Goal: Navigation & Orientation: Find specific page/section

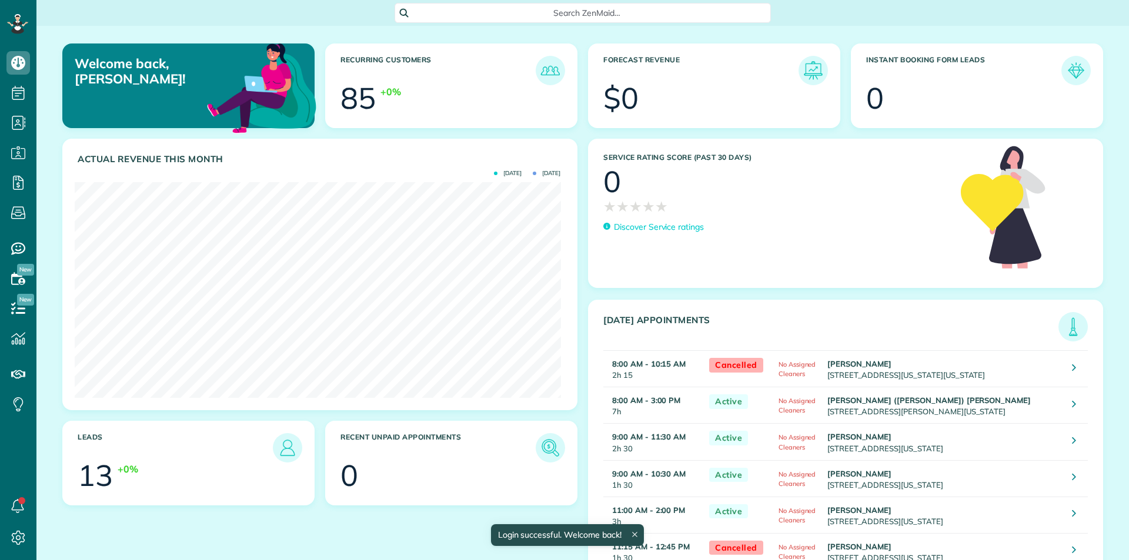
scroll to position [216, 486]
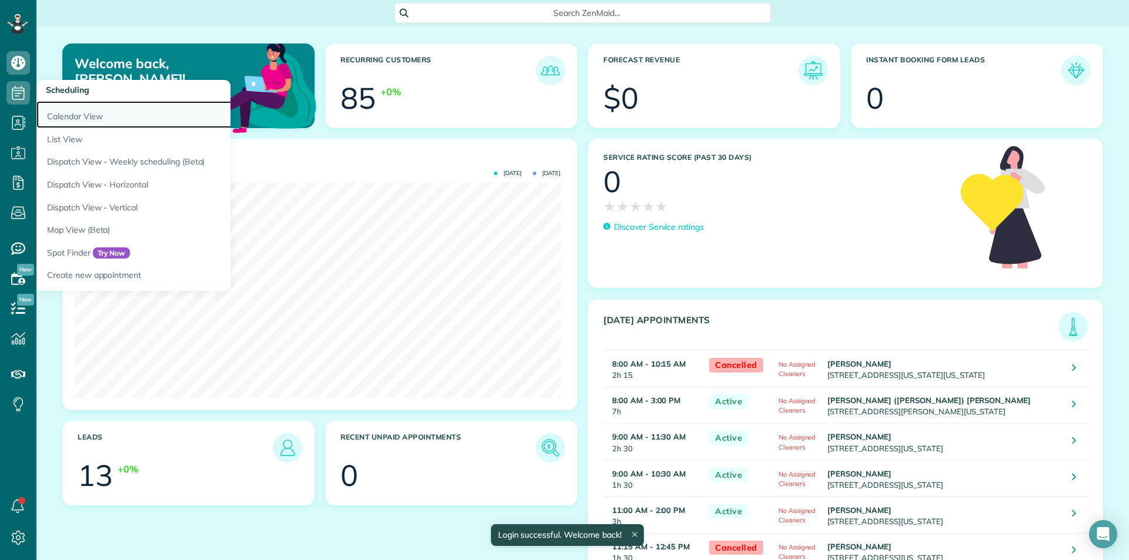
click at [113, 121] on link "Calendar View" at bounding box center [183, 114] width 294 height 27
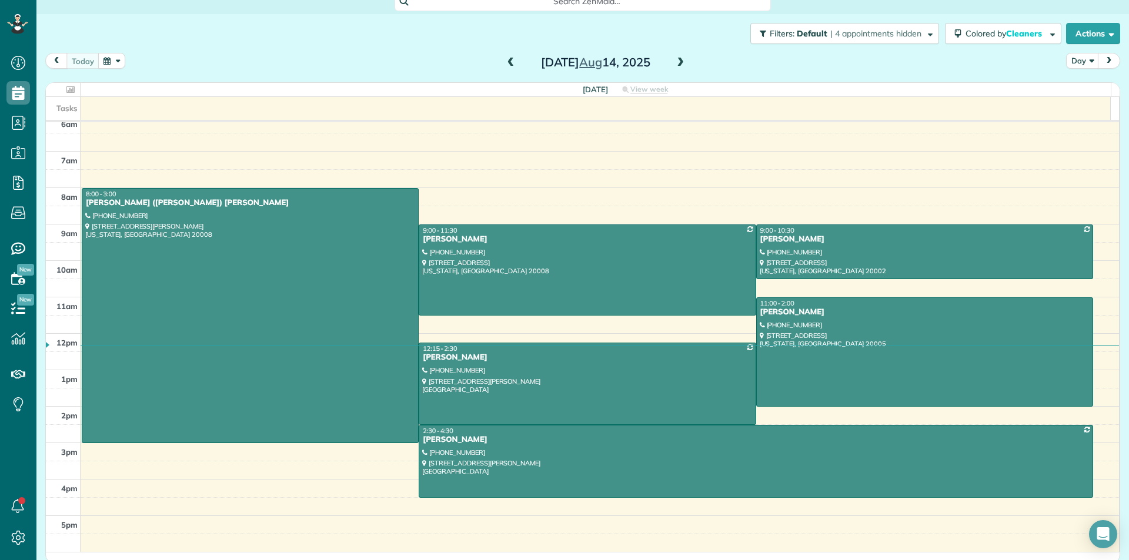
scroll to position [15, 0]
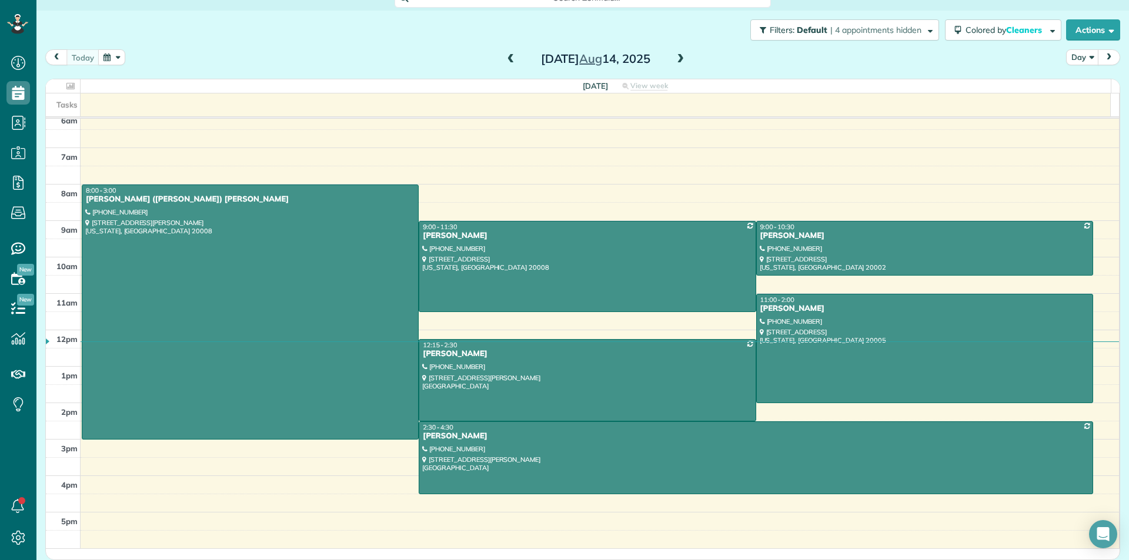
click at [674, 61] on span at bounding box center [680, 59] width 13 height 11
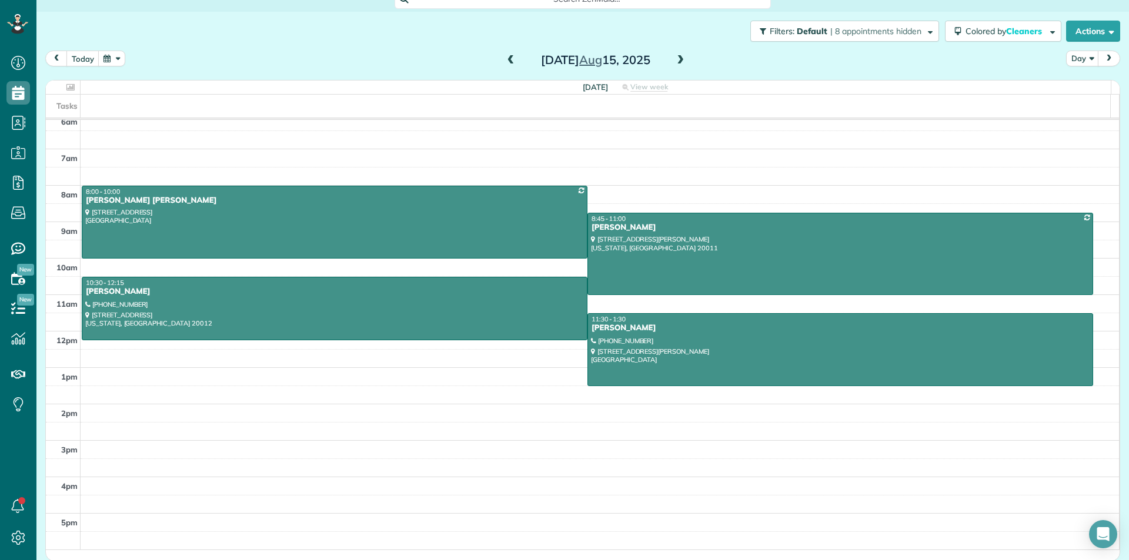
click at [674, 59] on span at bounding box center [680, 60] width 13 height 11
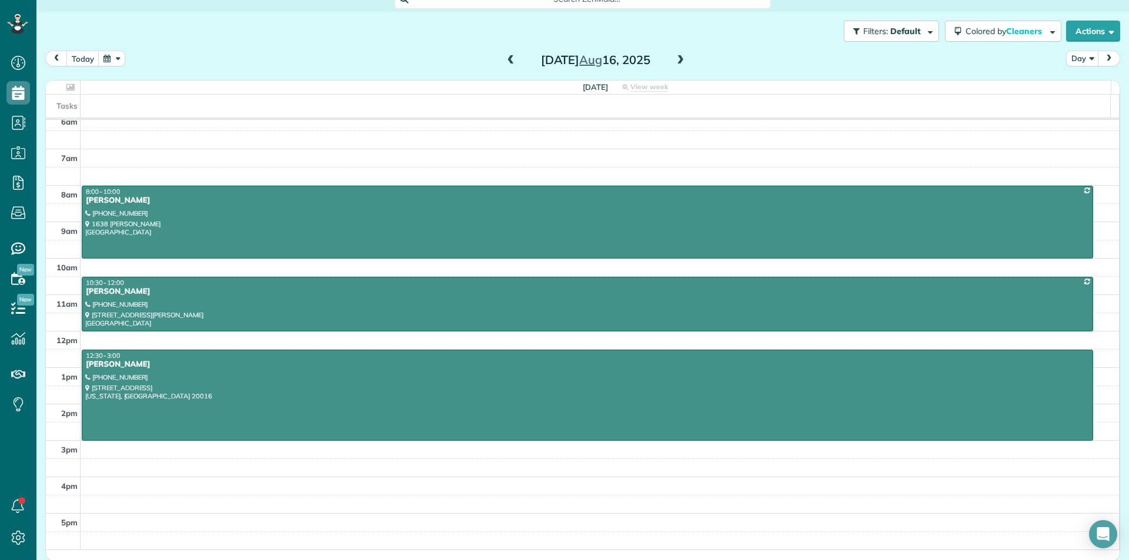
click at [675, 55] on span at bounding box center [680, 60] width 13 height 11
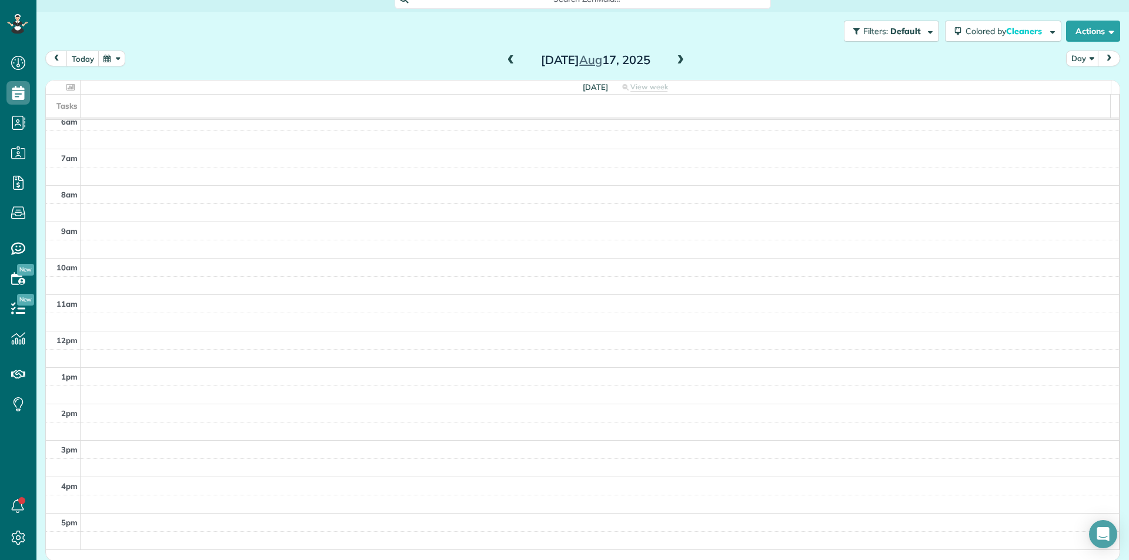
click at [675, 55] on span at bounding box center [680, 60] width 13 height 11
